Goal: Task Accomplishment & Management: Use online tool/utility

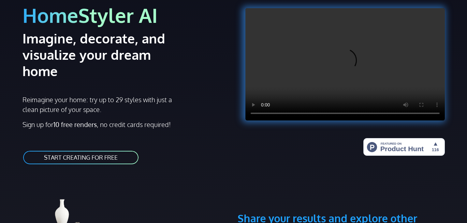
scroll to position [86, 0]
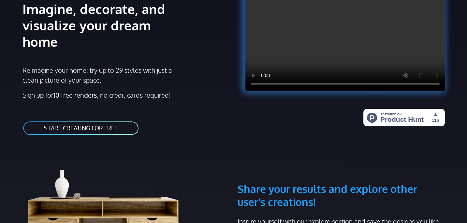
click at [104, 121] on link "START CREATING FOR FREE" at bounding box center [80, 128] width 117 height 15
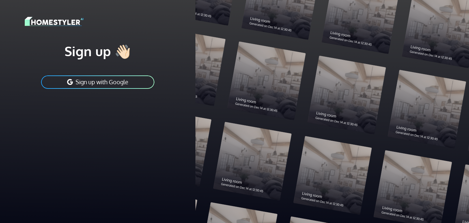
click at [133, 83] on button "Sign up with Google" at bounding box center [97, 82] width 115 height 15
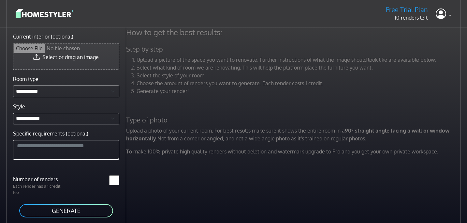
click at [78, 63] on input "Current interior (optional)" at bounding box center [66, 56] width 106 height 26
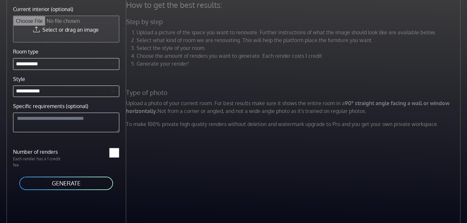
scroll to position [26, 0]
